Goal: Task Accomplishment & Management: Use online tool/utility

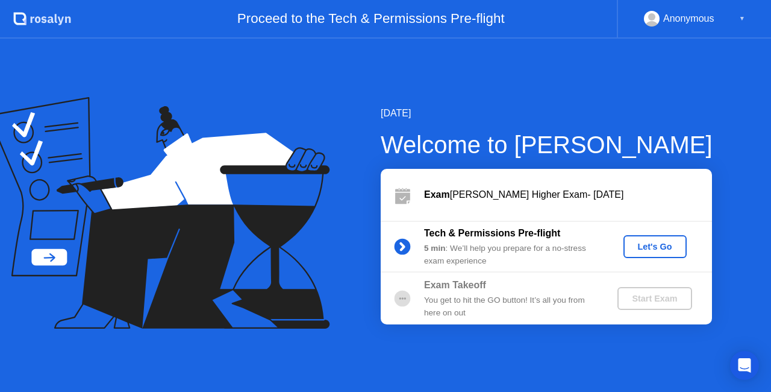
click at [652, 248] on div "Let's Go" at bounding box center [655, 247] width 54 height 10
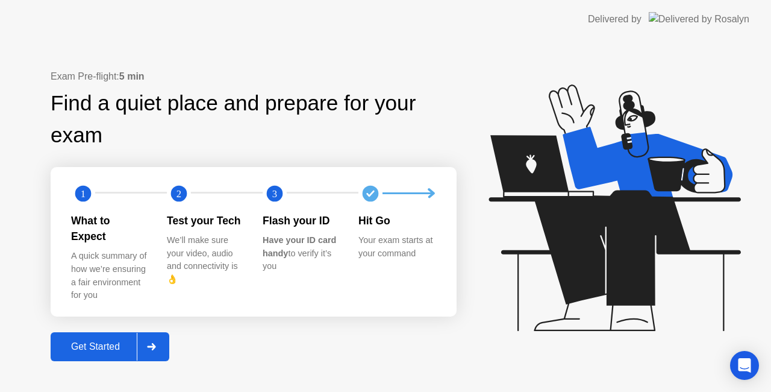
click at [111, 341] on div "Get Started" at bounding box center [95, 346] width 83 height 11
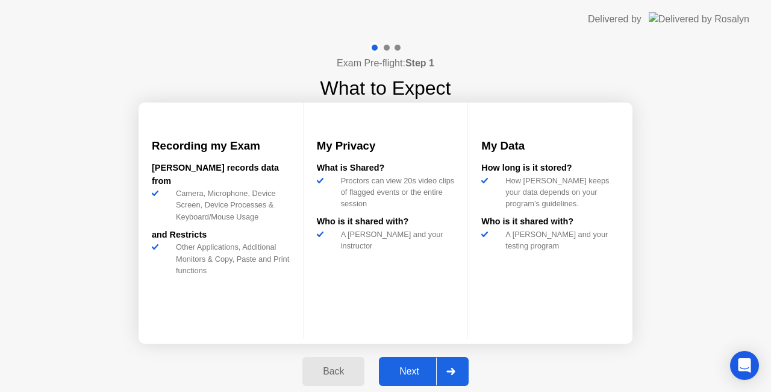
click at [415, 372] on div "Next" at bounding box center [410, 371] width 54 height 11
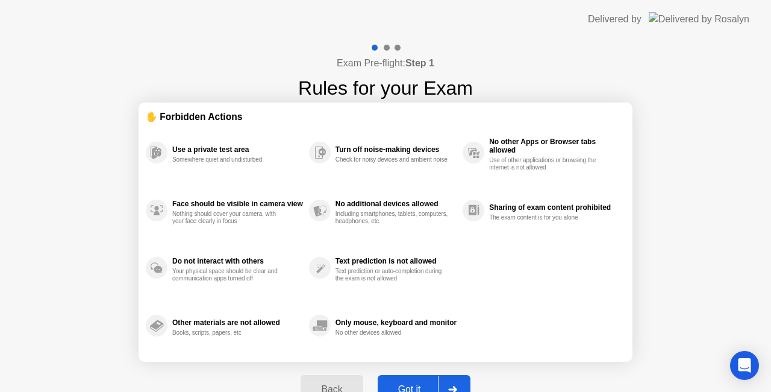
drag, startPoint x: 771, startPoint y: 178, endPoint x: 770, endPoint y: 262, distance: 83.7
click at [770, 262] on div "Exam Pre-flight: Step 1 Rules for your Exam ✋ Forbidden Actions Use a private t…" at bounding box center [385, 230] width 771 height 382
click at [449, 383] on div at bounding box center [452, 389] width 29 height 28
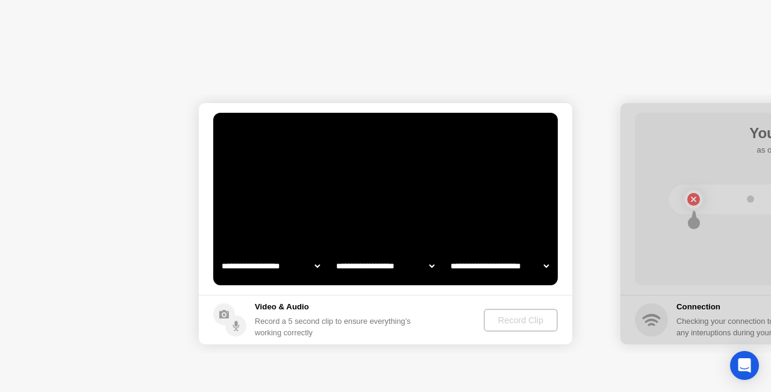
select select "**********"
select select "*******"
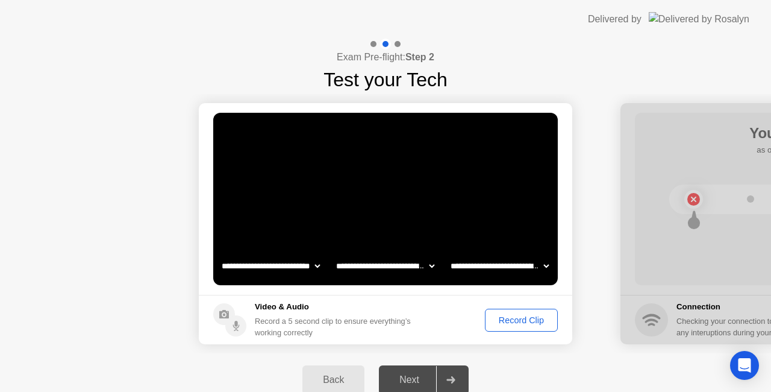
click at [522, 320] on div "Record Clip" at bounding box center [521, 320] width 64 height 10
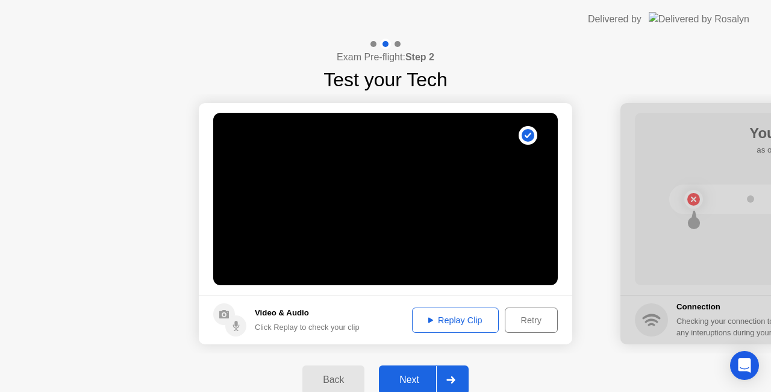
click at [452, 315] on div "Replay Clip" at bounding box center [455, 320] width 78 height 10
click at [455, 318] on div "Replay Clip" at bounding box center [455, 320] width 78 height 10
click at [414, 377] on div "Next" at bounding box center [410, 379] width 54 height 11
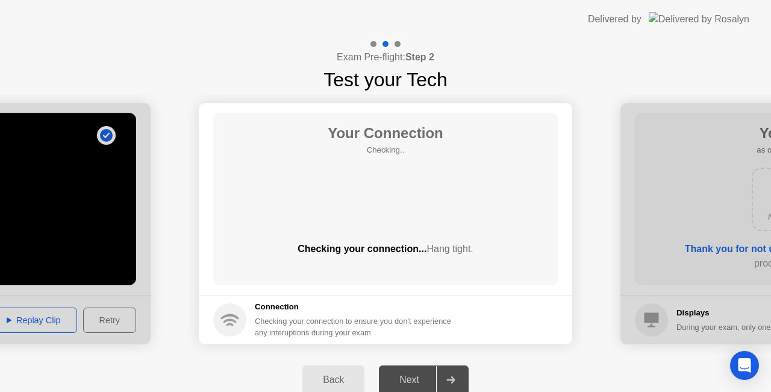
click at [343, 329] on div "Checking your connection to ensure you don’t experience any interuptions during…" at bounding box center [357, 326] width 204 height 23
click at [340, 381] on div "Back" at bounding box center [333, 379] width 55 height 11
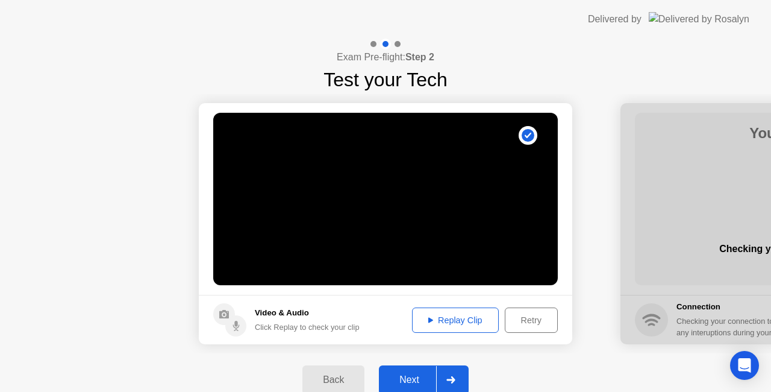
click at [274, 325] on div "Click Replay to check your clip" at bounding box center [307, 326] width 105 height 11
click at [274, 312] on h5 "Video & Audio" at bounding box center [307, 313] width 105 height 12
click at [462, 324] on div "Replay Clip" at bounding box center [455, 320] width 78 height 10
click at [444, 324] on div "Replay Clip" at bounding box center [455, 320] width 78 height 10
click at [451, 378] on icon at bounding box center [450, 379] width 9 height 7
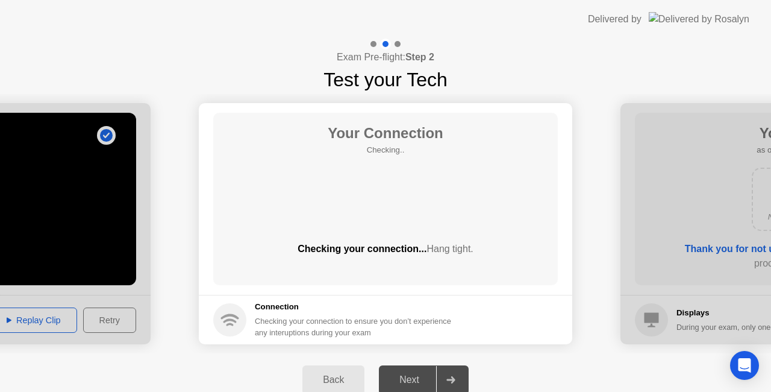
click at [325, 323] on div "Checking your connection to ensure you don’t experience any interuptions during…" at bounding box center [357, 326] width 204 height 23
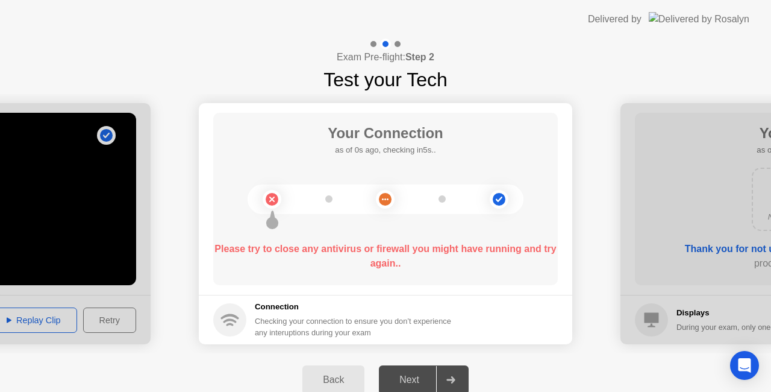
click at [325, 323] on div "Checking your connection to ensure you don’t experience any interuptions during…" at bounding box center [357, 326] width 204 height 23
click at [449, 191] on div at bounding box center [386, 199] width 276 height 30
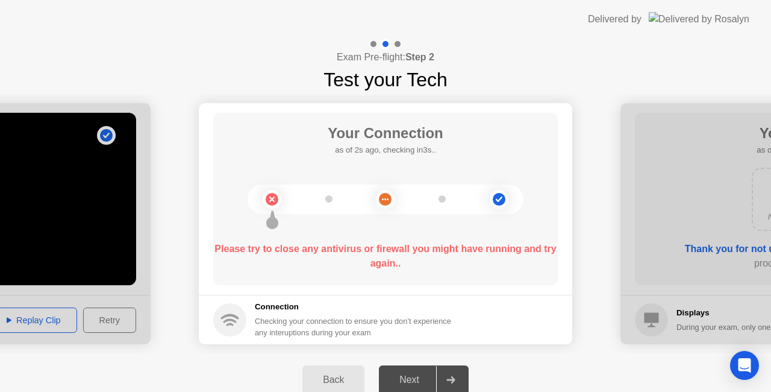
click at [449, 191] on div at bounding box center [386, 199] width 276 height 30
click at [450, 376] on icon at bounding box center [450, 379] width 9 height 7
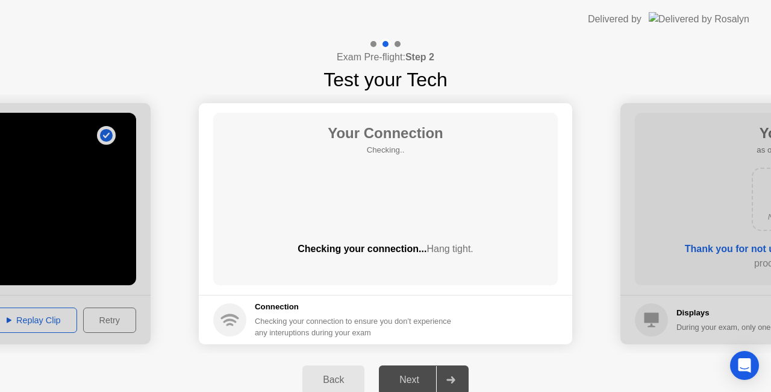
click at [400, 381] on div "Next" at bounding box center [410, 379] width 54 height 11
click at [378, 324] on div "Checking your connection to ensure you don’t experience any interuptions during…" at bounding box center [357, 326] width 204 height 23
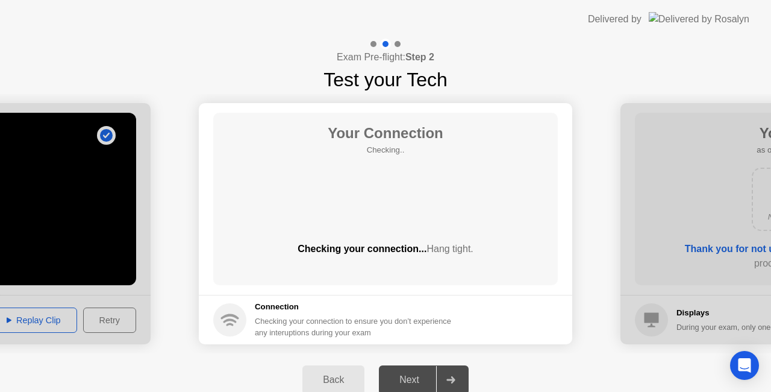
click at [378, 324] on div "Checking your connection to ensure you don’t experience any interuptions during…" at bounding box center [357, 326] width 204 height 23
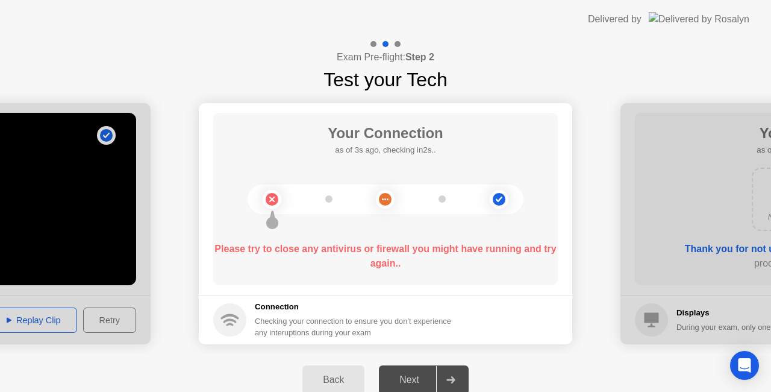
click at [413, 375] on div "Next" at bounding box center [410, 379] width 54 height 11
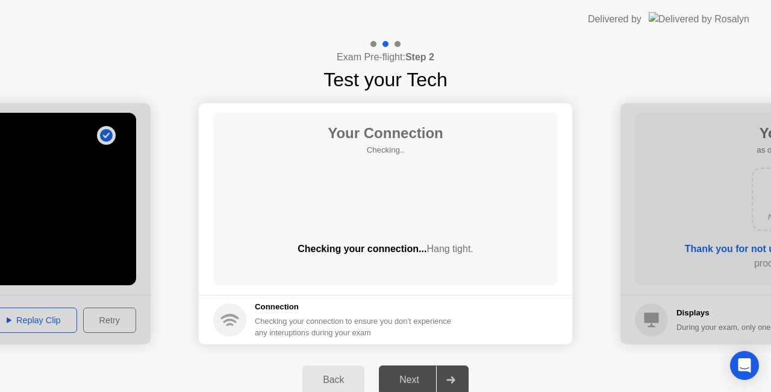
click at [510, 292] on main "Your Connection Checking.. Checking your connection... Hang tight." at bounding box center [386, 199] width 374 height 192
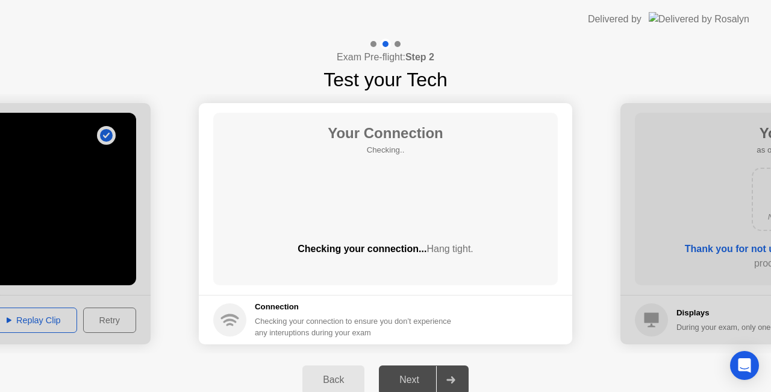
click at [510, 292] on main "Your Connection Checking.. Checking your connection... Hang tight." at bounding box center [386, 199] width 374 height 192
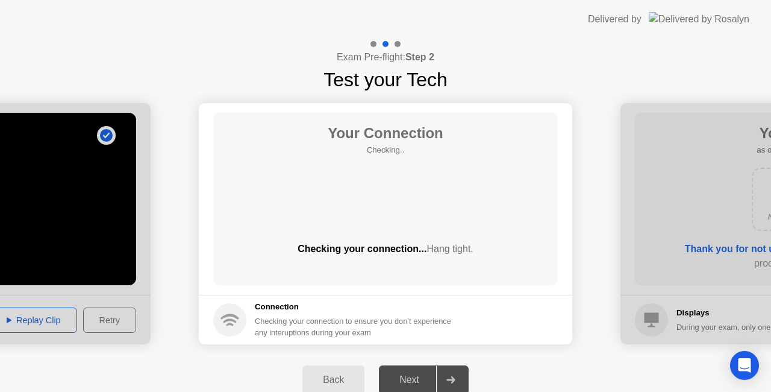
click at [510, 292] on main "Your Connection Checking.. Checking your connection... Hang tight." at bounding box center [386, 199] width 374 height 192
click at [557, 113] on main "Your Connection Checking.. Checking your connection... Hang tight." at bounding box center [386, 199] width 374 height 192
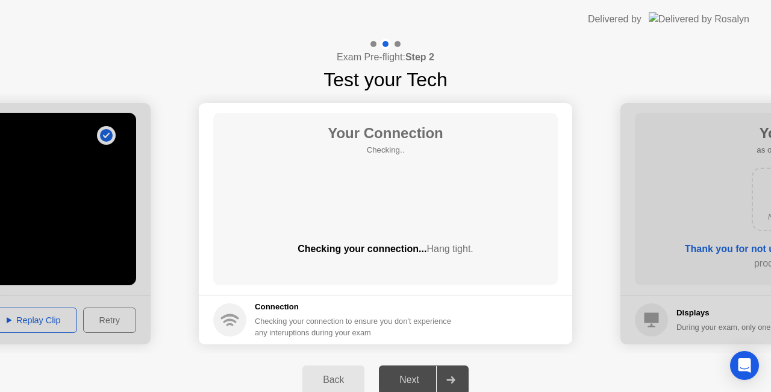
click at [334, 380] on div "Back" at bounding box center [333, 379] width 55 height 11
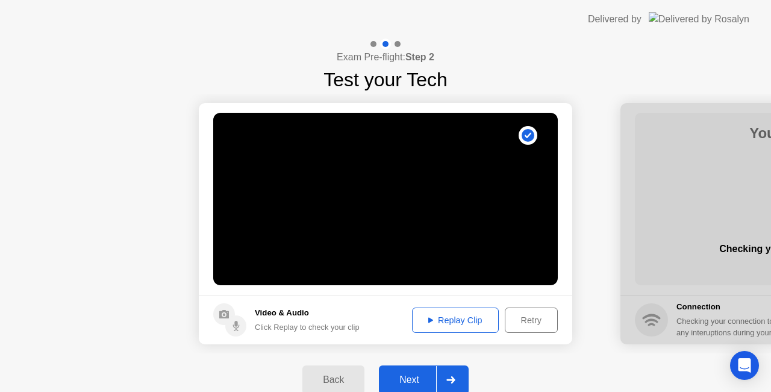
click at [454, 377] on icon at bounding box center [450, 379] width 9 height 7
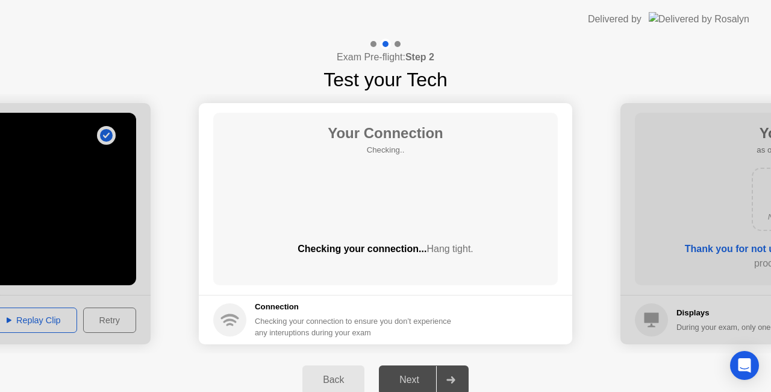
click at [334, 381] on div "Back" at bounding box center [333, 379] width 55 height 11
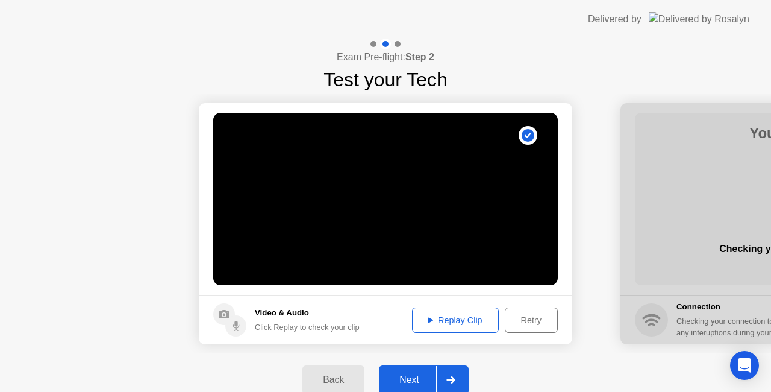
click at [424, 377] on div "Next" at bounding box center [410, 379] width 54 height 11
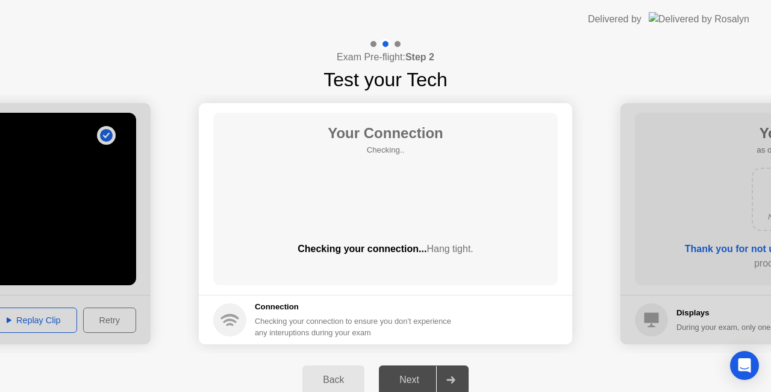
click at [339, 381] on div "Back" at bounding box center [333, 379] width 55 height 11
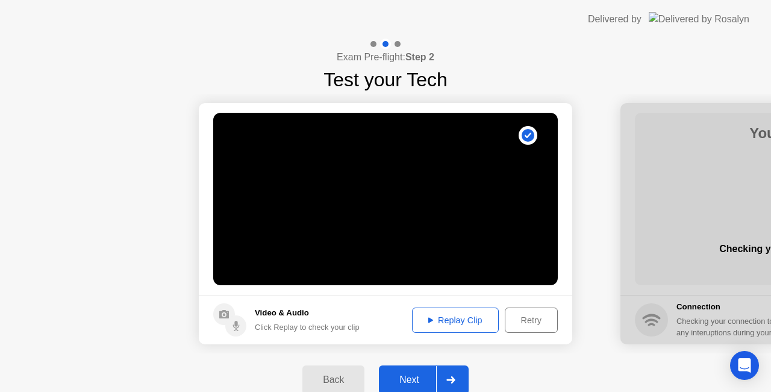
click at [339, 381] on div "Back" at bounding box center [333, 379] width 55 height 11
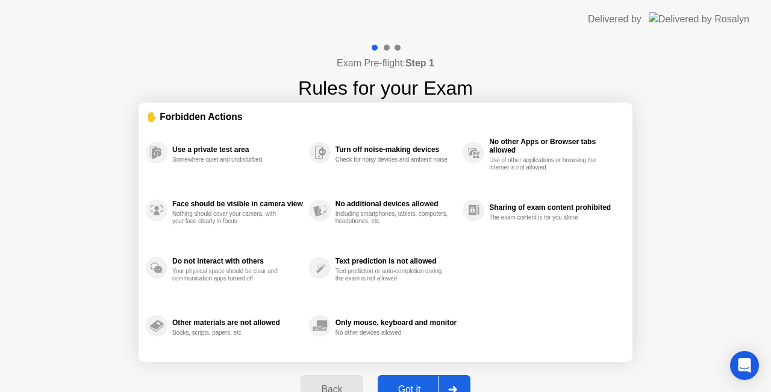
click at [420, 384] on div "Got it" at bounding box center [409, 389] width 57 height 11
select select "**********"
select select "*******"
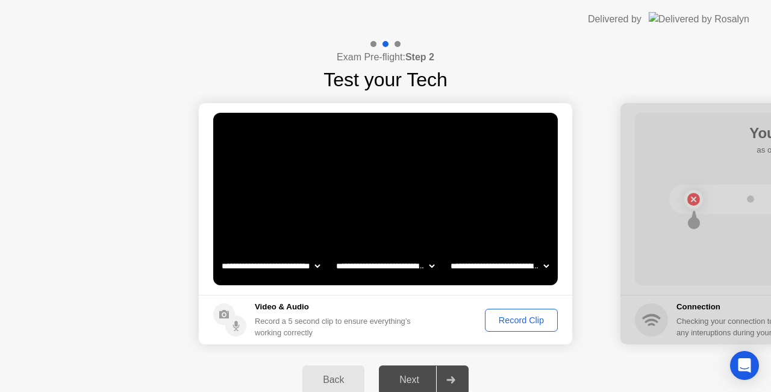
click at [393, 375] on div "Next" at bounding box center [410, 379] width 54 height 11
click at [521, 323] on div "Record Clip" at bounding box center [521, 320] width 64 height 10
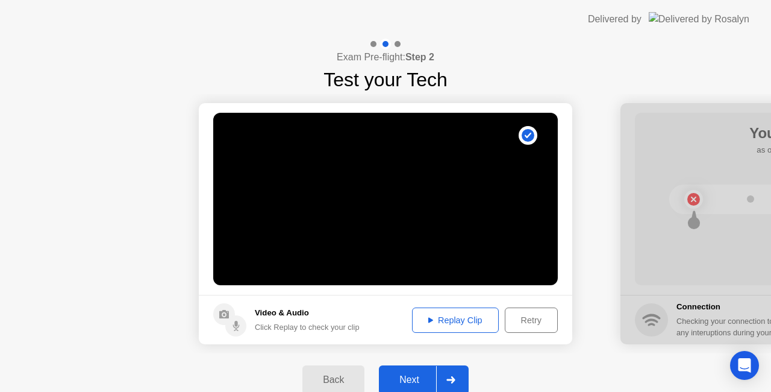
click at [454, 321] on div "Replay Clip" at bounding box center [455, 320] width 78 height 10
click at [419, 374] on div "Next" at bounding box center [410, 379] width 54 height 11
